Goal: Check status: Check status

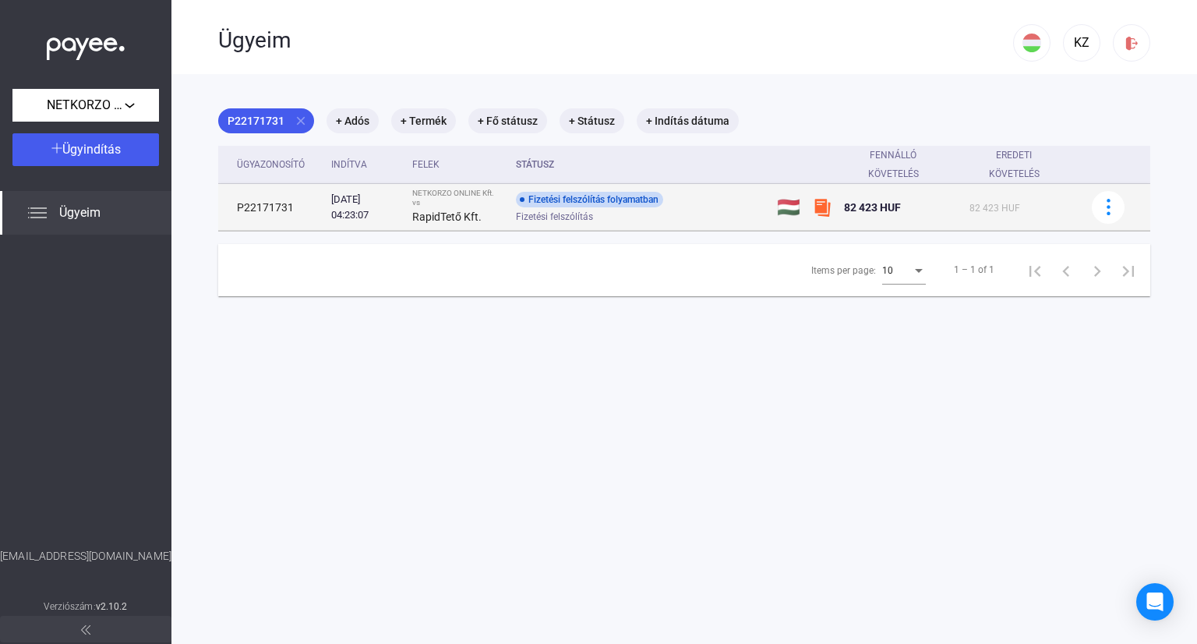
click at [451, 211] on strong "RapidTető Kft." at bounding box center [446, 216] width 69 height 12
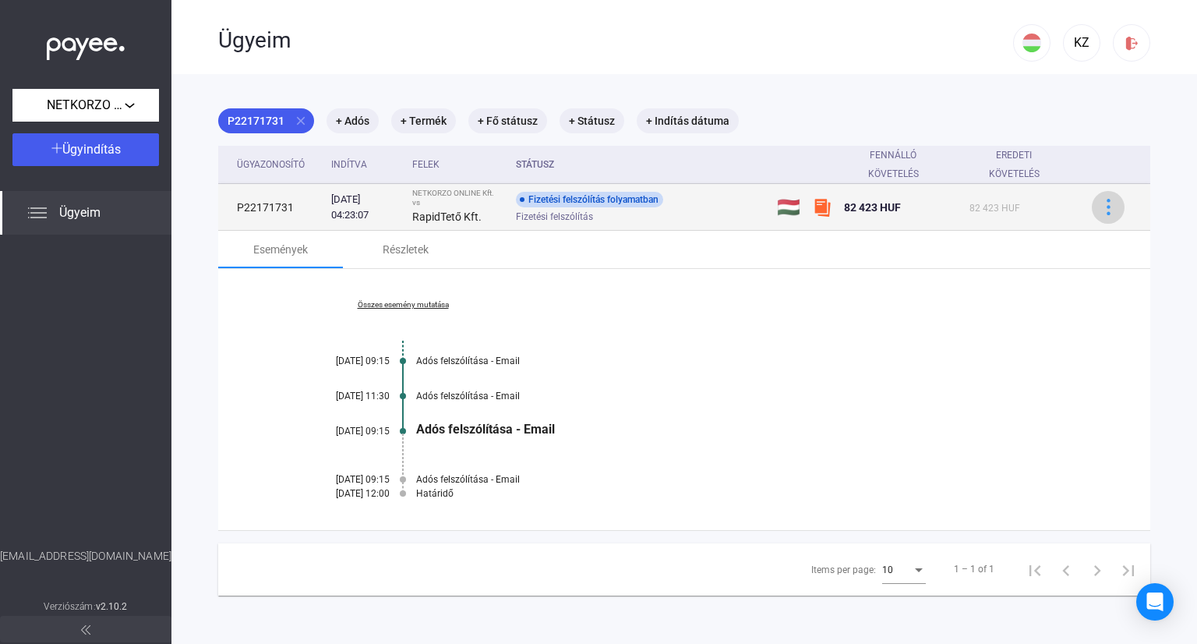
click at [1101, 215] on button at bounding box center [1108, 207] width 33 height 33
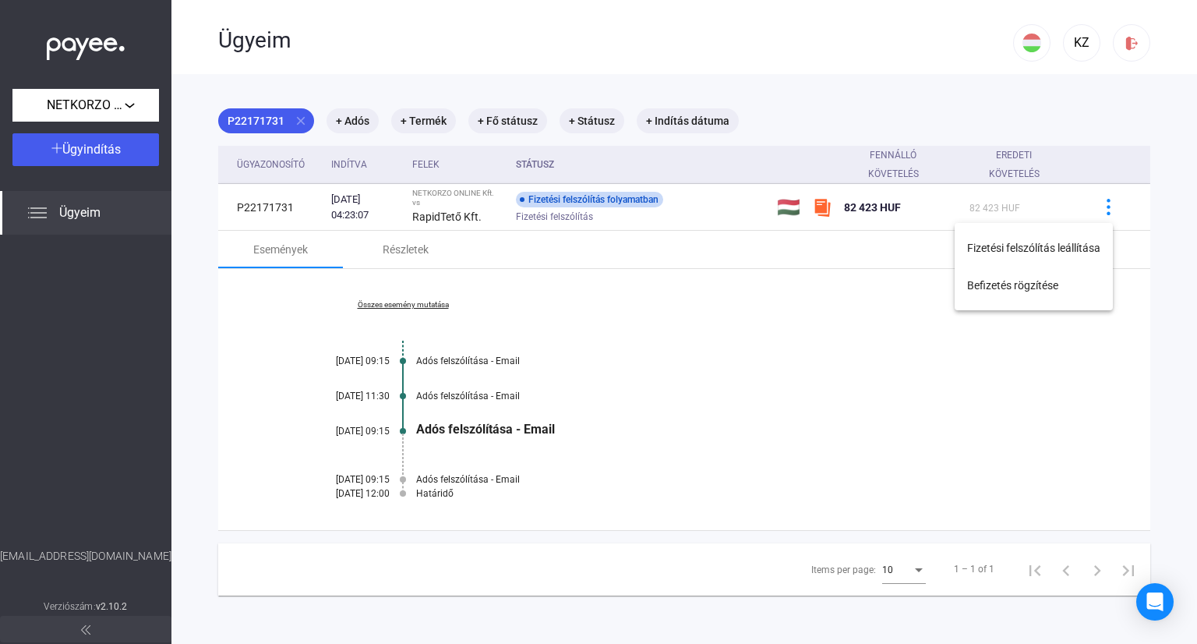
click at [709, 389] on div at bounding box center [598, 322] width 1197 height 644
click at [412, 299] on div "Összes esemény mutatása [DATE] 09:15 Adós felszólítása - Email [DATE] 11:30 Adó…" at bounding box center [684, 399] width 932 height 261
click at [413, 308] on link "Összes esemény mutatása" at bounding box center [403, 304] width 214 height 9
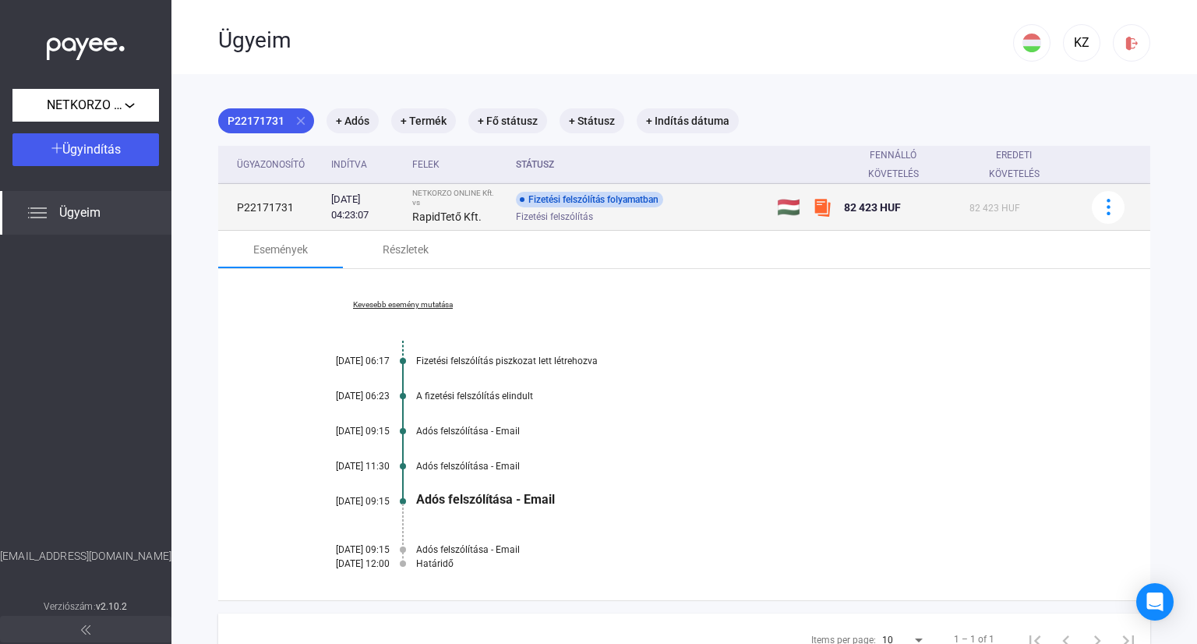
click at [256, 209] on td "P22171731" at bounding box center [271, 207] width 107 height 47
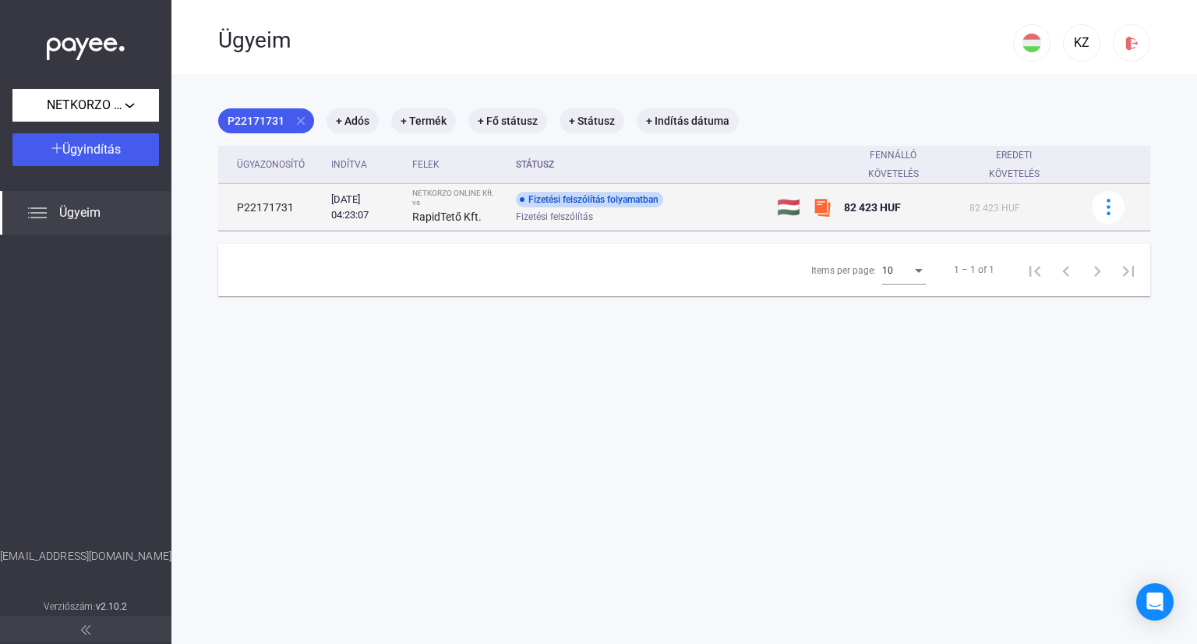
click at [461, 207] on div "RapidTető Kft." at bounding box center [457, 216] width 91 height 19
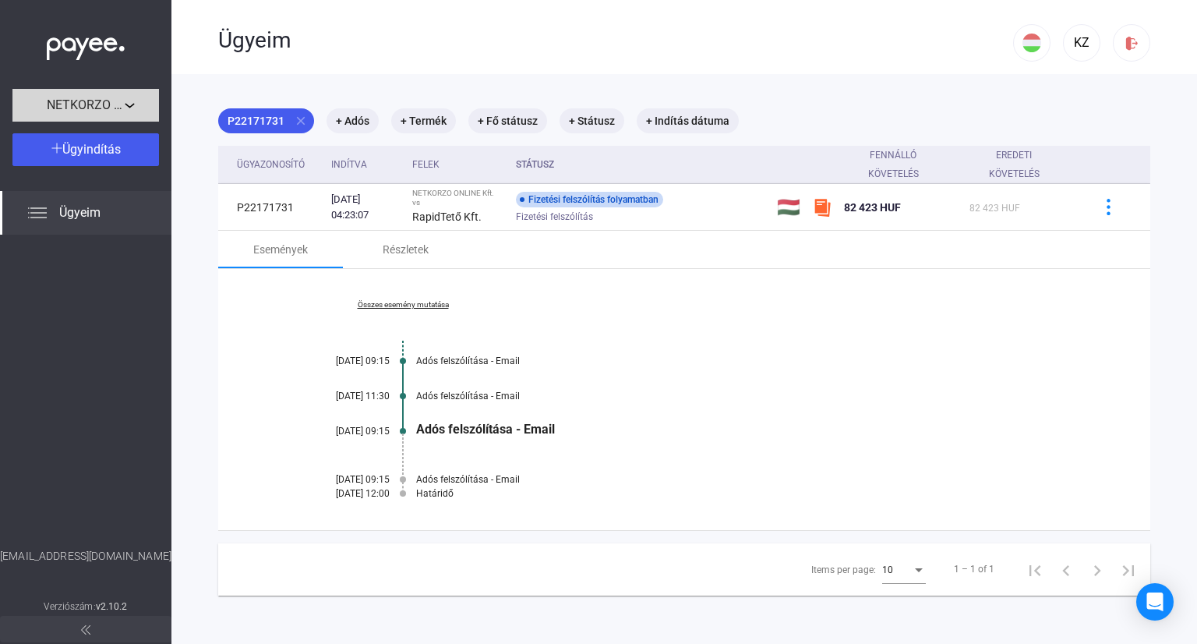
click at [115, 104] on span "NETKORZO ONLINE Kft." at bounding box center [86, 105] width 78 height 19
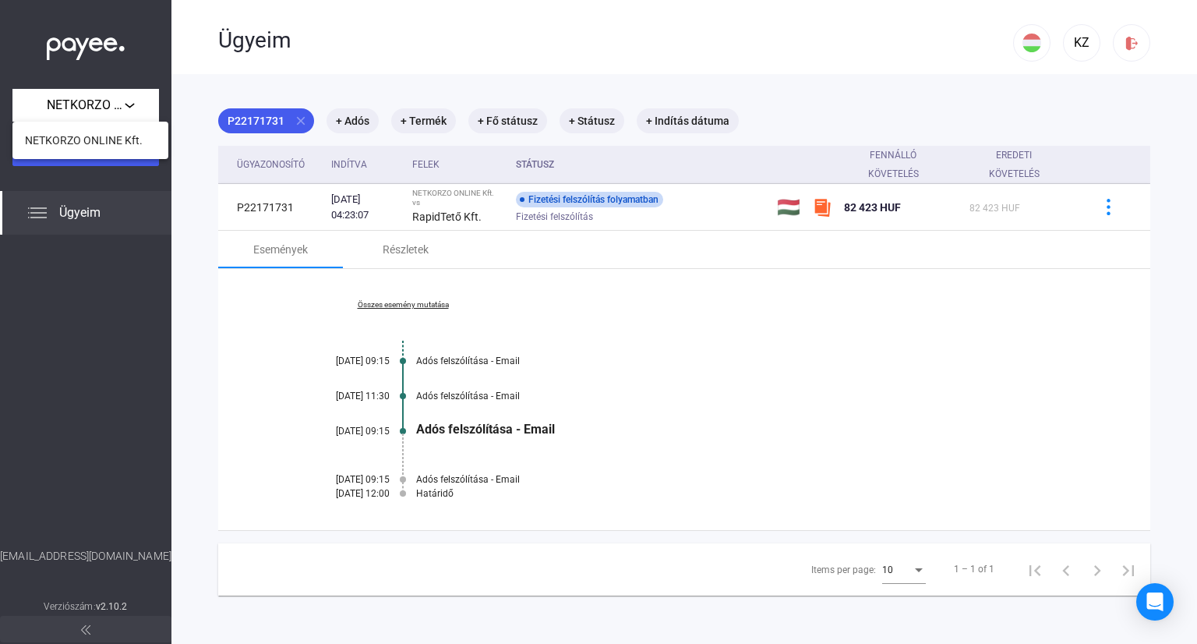
click at [115, 303] on div at bounding box center [598, 322] width 1197 height 644
click at [81, 200] on div "Ügyeim" at bounding box center [86, 213] width 172 height 44
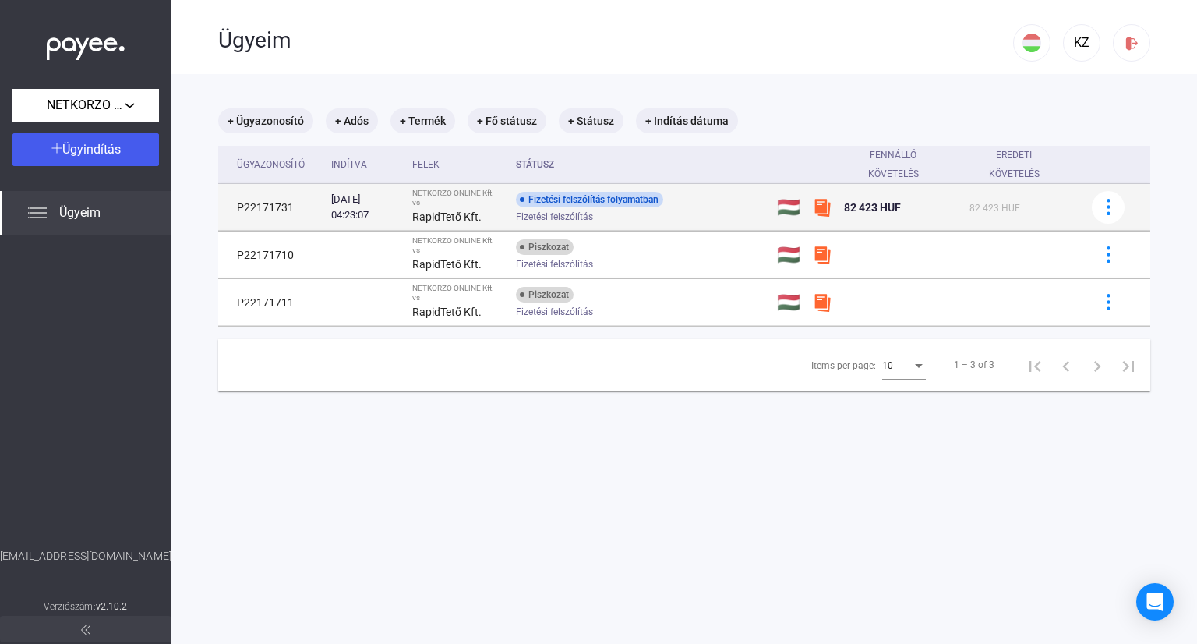
click at [600, 198] on div "Fizetési felszólítás folyamatban" at bounding box center [589, 200] width 147 height 16
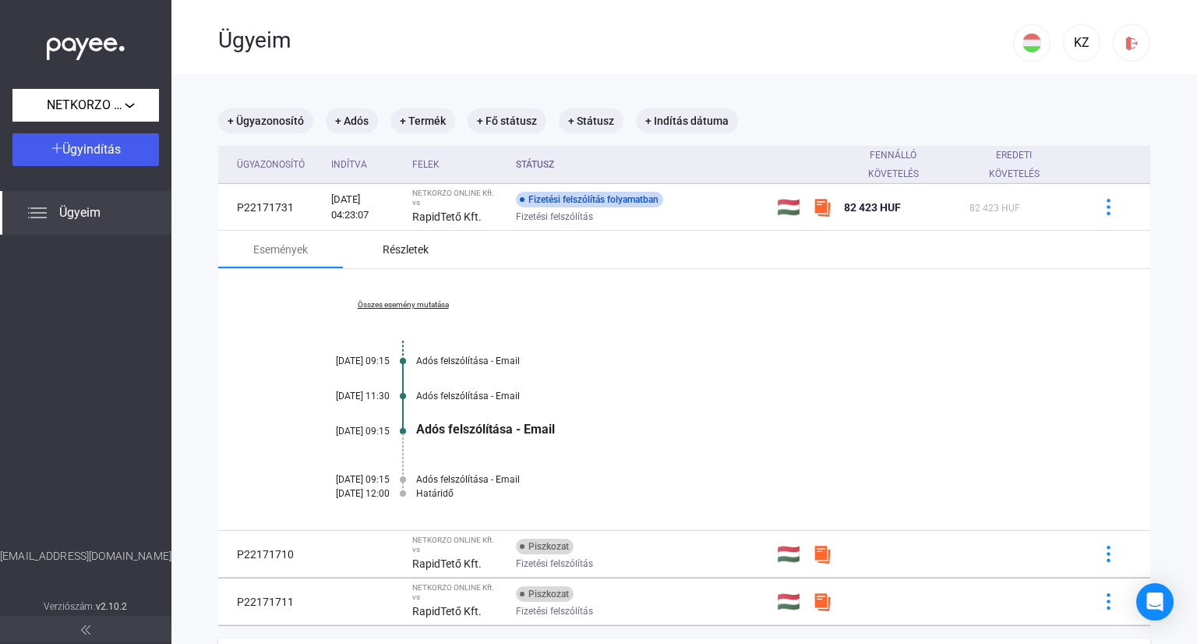
click at [397, 246] on div "Részletek" at bounding box center [406, 249] width 46 height 19
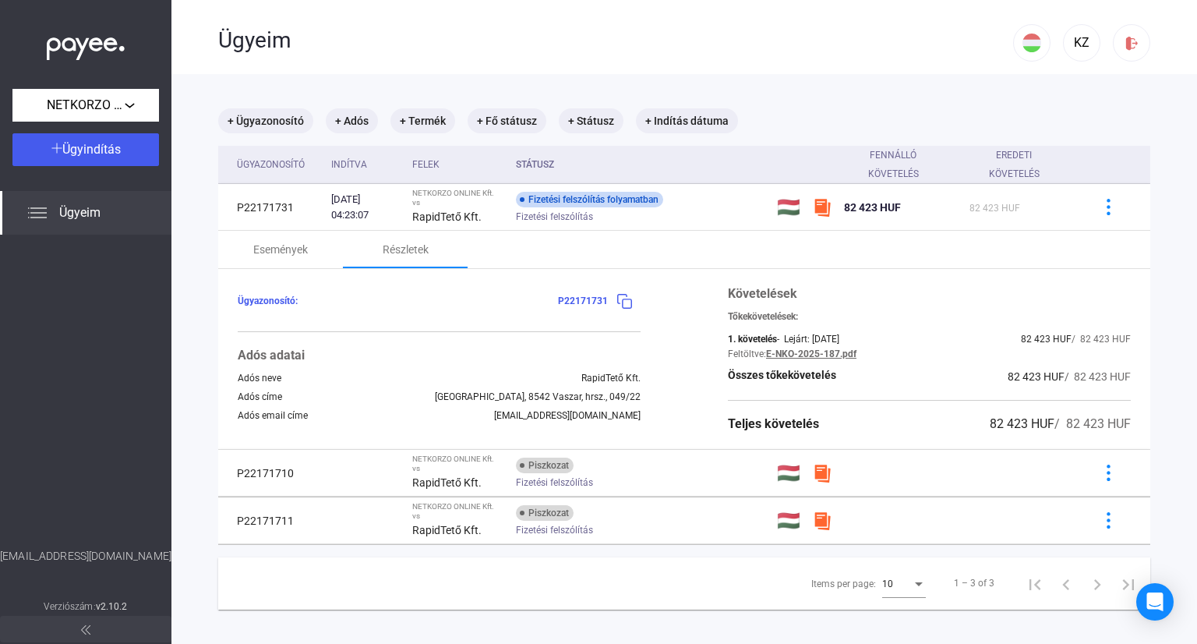
drag, startPoint x: 40, startPoint y: 38, endPoint x: 152, endPoint y: 54, distance: 113.3
click at [152, 54] on div at bounding box center [86, 44] width 172 height 89
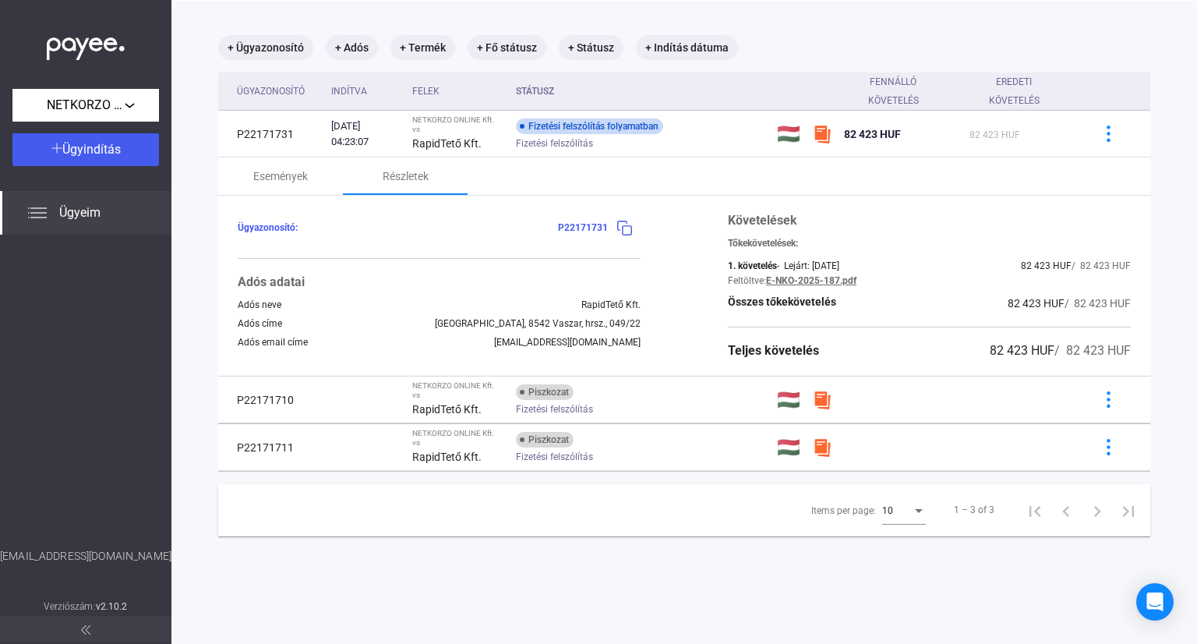
scroll to position [74, 0]
click at [274, 163] on div "Események" at bounding box center [280, 175] width 125 height 37
